Goal: Task Accomplishment & Management: Complete application form

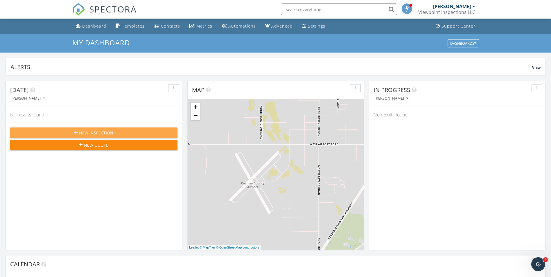
click at [103, 130] on span "New Inspection" at bounding box center [96, 133] width 34 height 6
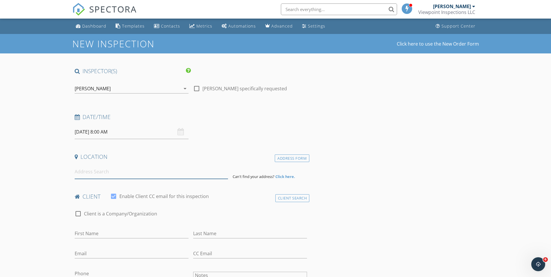
click at [136, 173] on input at bounding box center [151, 172] width 153 height 14
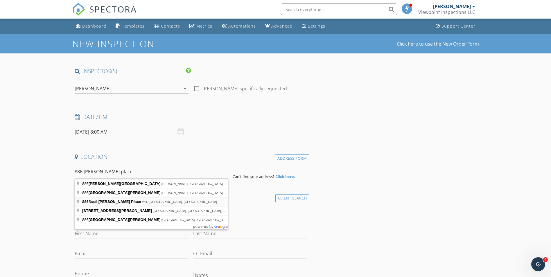
type input "886 South Hobbs Place, Vail, AZ, USA"
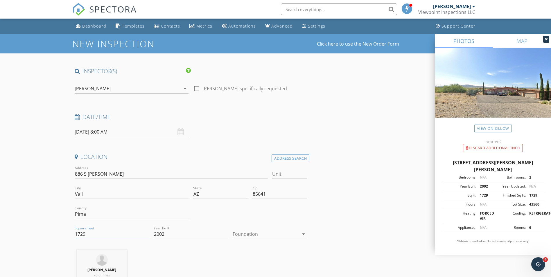
drag, startPoint x: 88, startPoint y: 235, endPoint x: 53, endPoint y: 230, distance: 34.9
type input "2230"
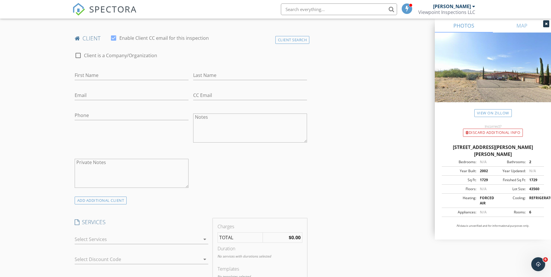
scroll to position [349, 0]
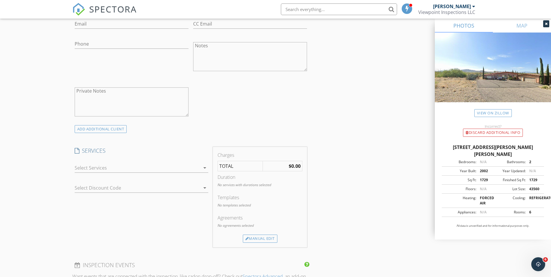
click at [176, 167] on div at bounding box center [137, 167] width 125 height 9
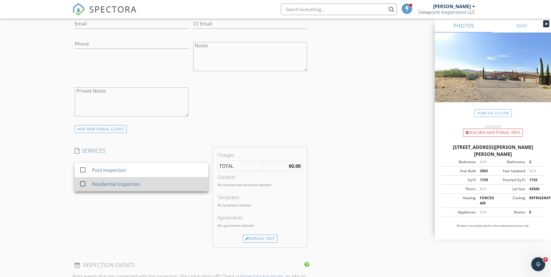
click at [119, 185] on div "Residential Inspection" at bounding box center [116, 184] width 48 height 7
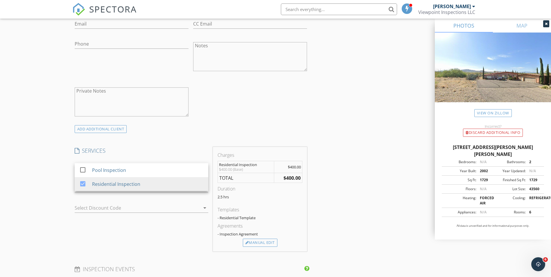
click at [171, 232] on div "SERVICES check_box_outline_blank Pool Inspection check_box Residential Inspecti…" at bounding box center [141, 199] width 138 height 105
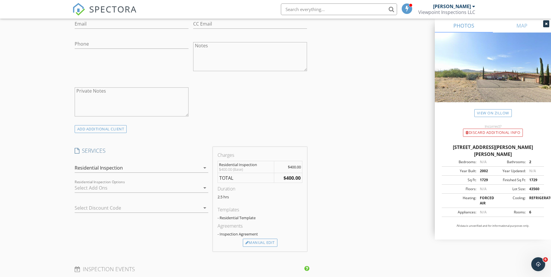
scroll to position [407, 0]
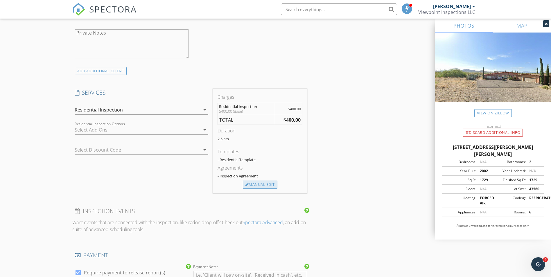
click at [261, 186] on div "Manual Edit" at bounding box center [260, 185] width 35 height 8
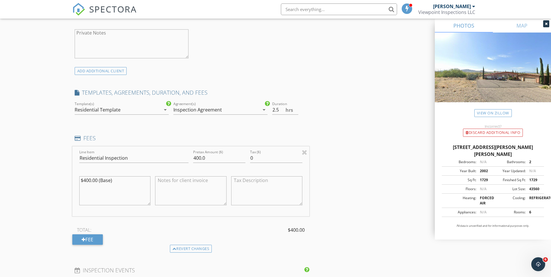
drag, startPoint x: 91, startPoint y: 182, endPoint x: 84, endPoint y: 182, distance: 7.6
click at [84, 182] on textarea "$400.00 (Base)" at bounding box center [114, 190] width 71 height 29
type textarea "$575.00 (Base)"
click at [351, 186] on div "INSPECTOR(S) check_box Dakota Finley PRIMARY Dakota Finley arrow_drop_down chec…" at bounding box center [275, 191] width 407 height 1061
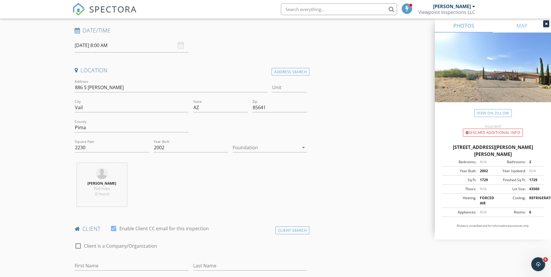
scroll to position [87, 0]
click at [180, 46] on div "09/30/2025 8:00 AM" at bounding box center [132, 45] width 114 height 14
click at [146, 46] on input "09/30/2025 8:00 AM" at bounding box center [132, 45] width 114 height 14
select select "9"
type input "10/06/2025 8:00 AM"
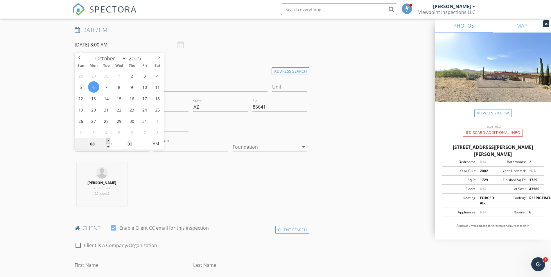
type input "09"
type input "10/06/2025 9:00 AM"
click at [108, 140] on span at bounding box center [108, 141] width 4 height 6
type input "10"
type input "10/06/2025 10:00 AM"
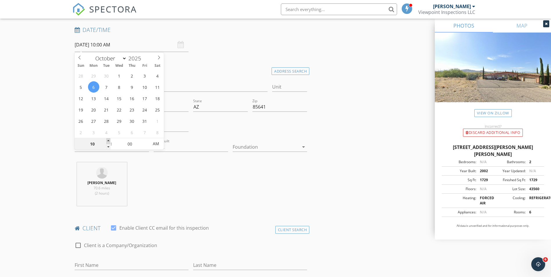
click at [108, 140] on span at bounding box center [108, 141] width 4 height 6
type input "11"
type input "10/06/2025 11:00 AM"
click at [108, 140] on span at bounding box center [108, 141] width 4 height 6
type input "12"
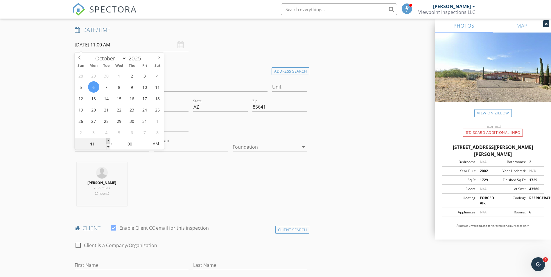
type input "10/06/2025 12:00 PM"
click at [108, 140] on span at bounding box center [108, 141] width 4 height 6
type input "01"
type input "10/06/2025 1:00 PM"
click at [108, 140] on span at bounding box center [108, 141] width 4 height 6
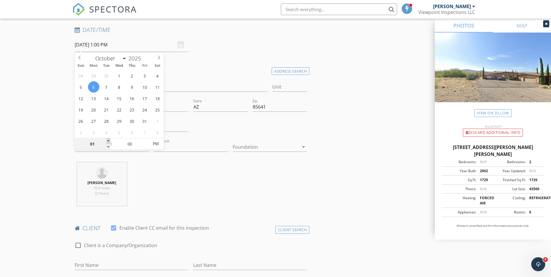
type input "02"
type input "10/06/2025 2:00 PM"
click at [108, 140] on span at bounding box center [108, 141] width 4 height 6
type input "03"
type input "10/06/2025 3:00 PM"
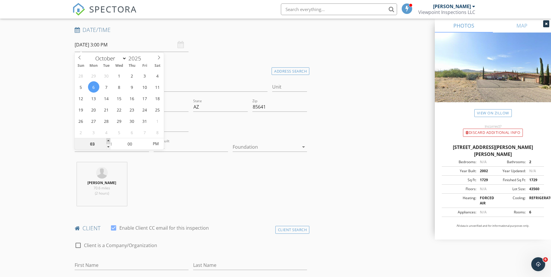
click at [108, 140] on span at bounding box center [108, 141] width 4 height 6
type input "04"
type input "10/06/2025 4:00 PM"
click at [108, 140] on span at bounding box center [108, 141] width 4 height 6
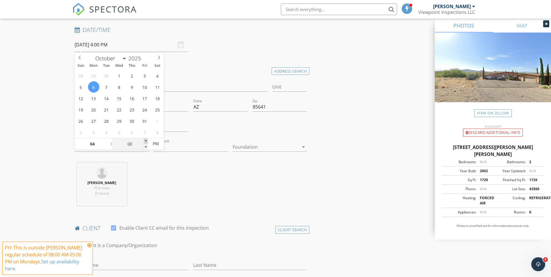
type input "05"
type input "10/06/2025 4:05 PM"
click at [146, 139] on span at bounding box center [146, 141] width 4 height 6
type input "10"
type input "10/06/2025 4:10 PM"
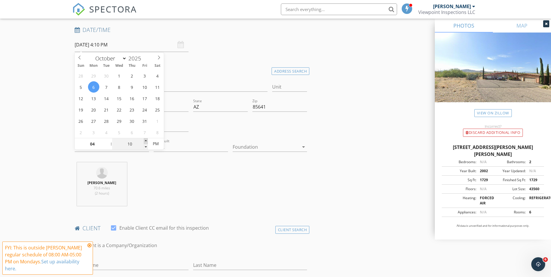
click at [146, 139] on span at bounding box center [146, 141] width 4 height 6
type input "15"
type input "10/06/2025 4:15 PM"
click at [146, 139] on span at bounding box center [146, 141] width 4 height 6
type input "20"
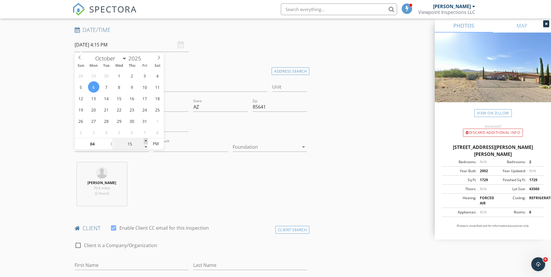
type input "10/06/2025 4:20 PM"
click at [146, 139] on span at bounding box center [146, 141] width 4 height 6
type input "25"
type input "10/06/2025 4:25 PM"
click at [146, 139] on span at bounding box center [146, 141] width 4 height 6
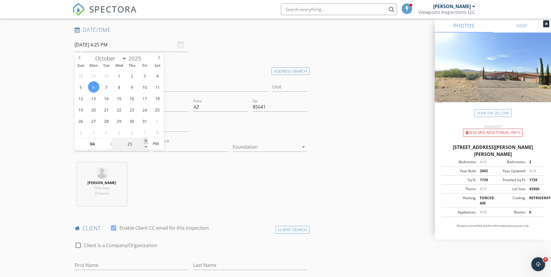
type input "30"
type input "10/06/2025 4:30 PM"
click at [146, 139] on span at bounding box center [146, 141] width 4 height 6
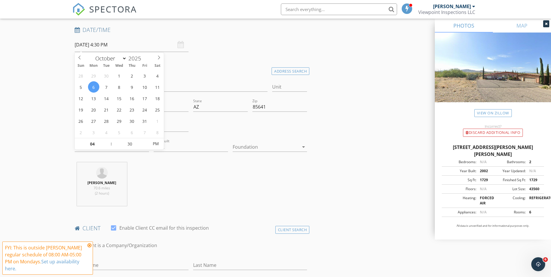
click at [162, 184] on div "Dakota Finley 70.6 miles (2 hours)" at bounding box center [190, 186] width 237 height 48
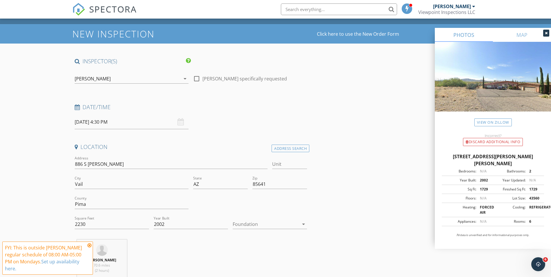
scroll to position [0, 0]
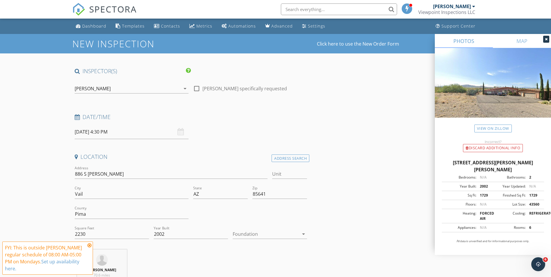
click at [90, 245] on icon at bounding box center [89, 245] width 4 height 5
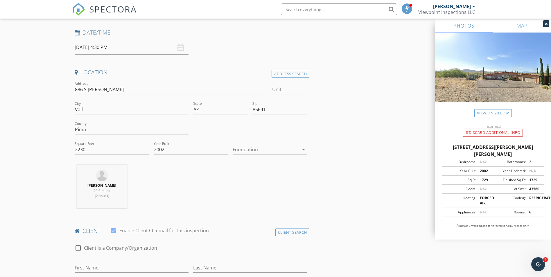
scroll to position [87, 0]
click at [268, 142] on div "Foundation arrow_drop_down" at bounding box center [270, 148] width 74 height 19
drag, startPoint x: 265, startPoint y: 148, endPoint x: 263, endPoint y: 156, distance: 8.5
click at [264, 148] on div at bounding box center [266, 146] width 66 height 9
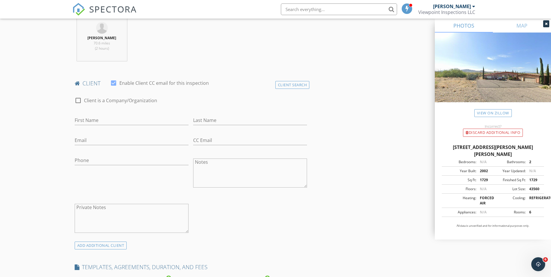
scroll to position [232, 0]
click at [92, 118] on input "First Name" at bounding box center [132, 120] width 114 height 10
type input "Kirk"
click at [210, 119] on input "Last Name" at bounding box center [250, 120] width 114 height 10
type input "Harris"
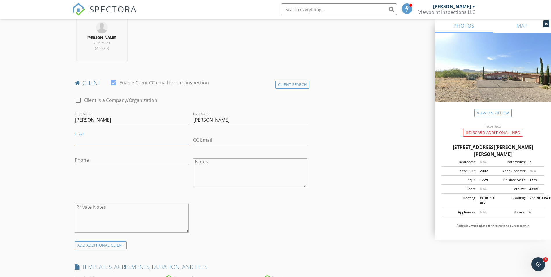
click at [94, 141] on input "Email" at bounding box center [132, 140] width 114 height 10
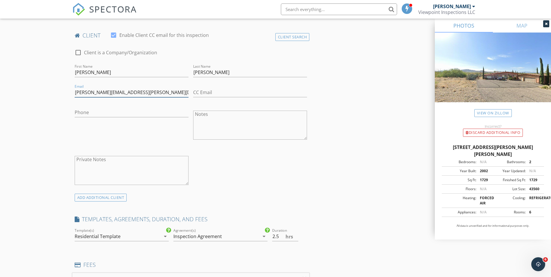
scroll to position [290, 0]
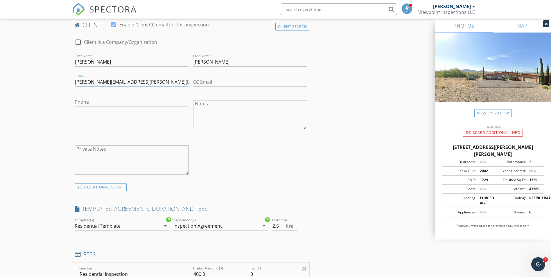
type input "kirk.d.harris@gmail.com"
click at [159, 103] on input "Phone" at bounding box center [132, 102] width 114 height 10
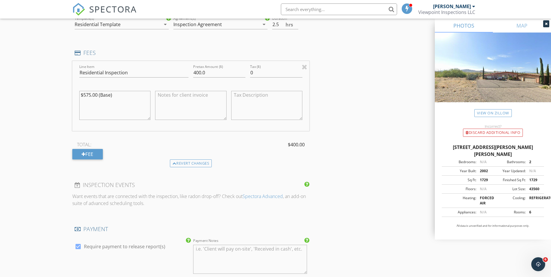
scroll to position [523, 0]
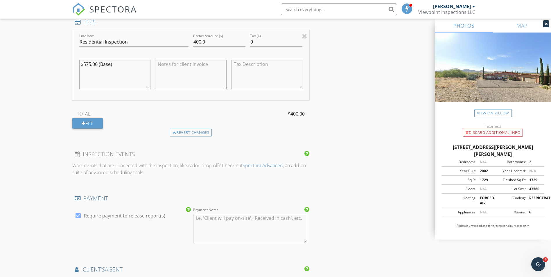
type input "520-507-3851"
click at [202, 41] on input "400.0" at bounding box center [219, 42] width 52 height 10
type input "575.0"
drag, startPoint x: 326, startPoint y: 113, endPoint x: 340, endPoint y: 122, distance: 16.8
click at [327, 114] on div "INSPECTOR(S) check_box Dakota Finley PRIMARY Dakota Finley arrow_drop_down chec…" at bounding box center [275, 75] width 407 height 1061
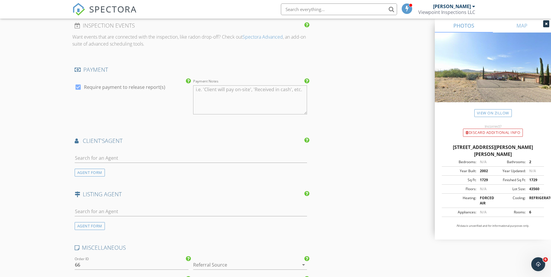
scroll to position [697, 0]
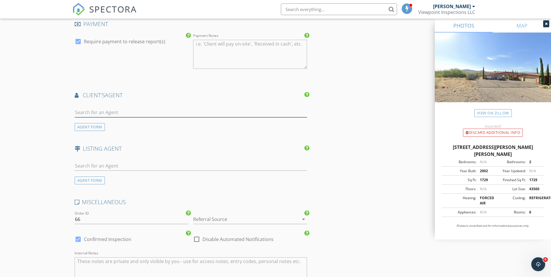
click at [120, 113] on input "text" at bounding box center [191, 113] width 233 height 10
type input "Ashley"
click at [98, 128] on div "AGENT FORM" at bounding box center [90, 127] width 30 height 8
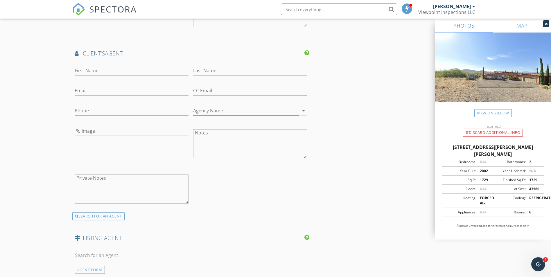
scroll to position [813, 0]
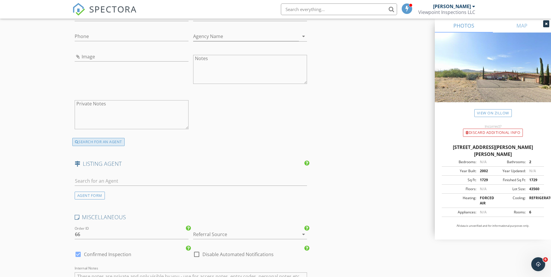
click at [92, 141] on div "SEARCH FOR AN AGENT" at bounding box center [98, 142] width 52 height 8
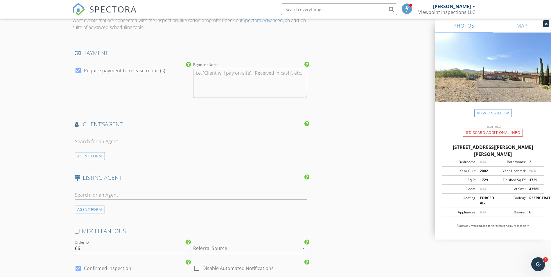
scroll to position [667, 0]
click at [129, 139] on input "text" at bounding box center [191, 143] width 233 height 10
type input "Ashley"
click at [153, 154] on li "Ashley Finley Realty Executives" at bounding box center [191, 156] width 232 height 16
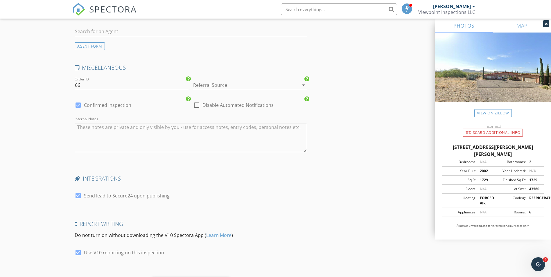
scroll to position [986, 0]
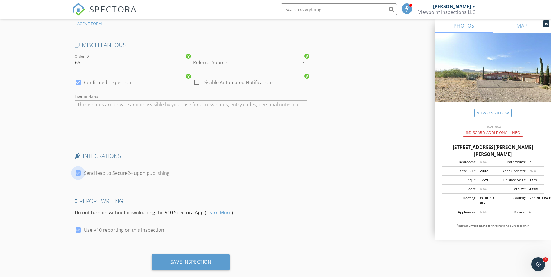
click at [79, 170] on div at bounding box center [78, 173] width 10 height 10
checkbox input "false"
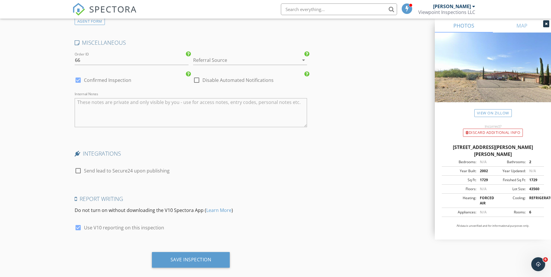
scroll to position [998, 0]
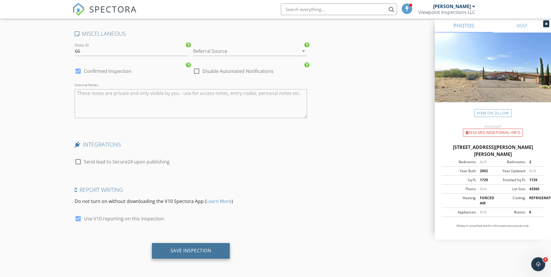
click at [206, 247] on div "Save Inspection" at bounding box center [191, 251] width 78 height 16
